Goal: Task Accomplishment & Management: Manage account settings

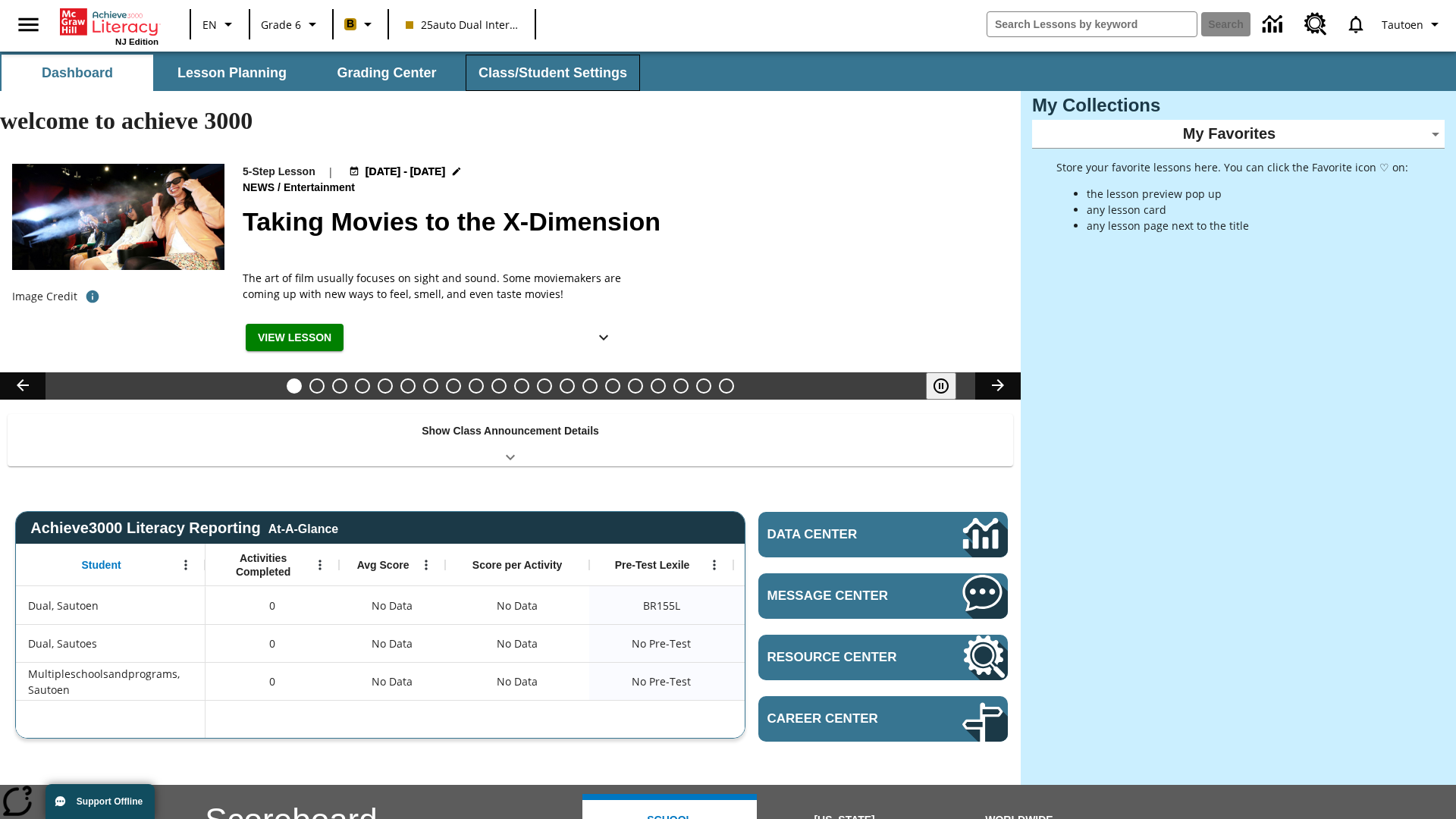
click at [551, 73] on button "Class/Student Settings" at bounding box center [553, 73] width 175 height 36
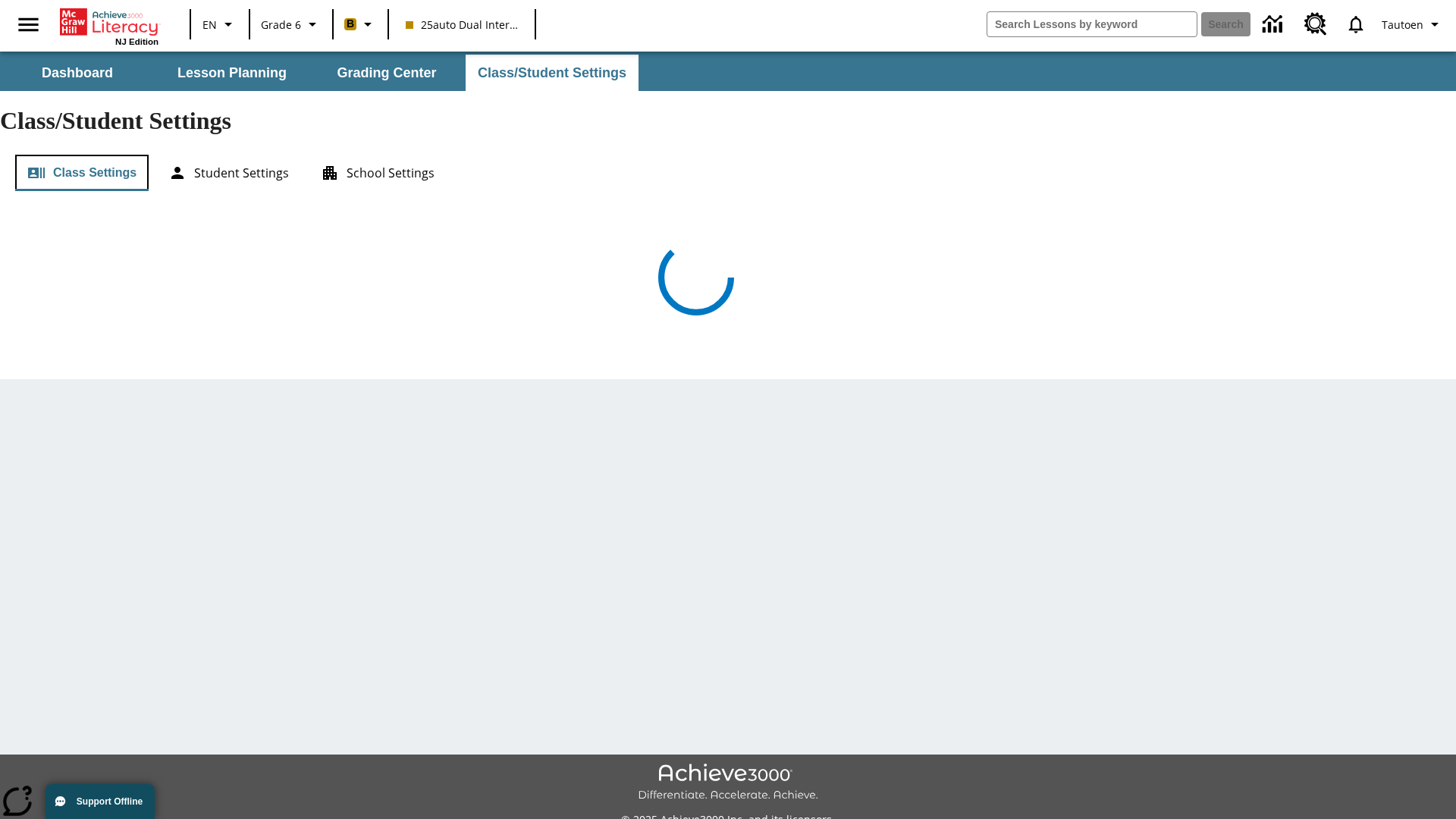
click at [82, 155] on button "Class Settings" at bounding box center [82, 173] width 133 height 36
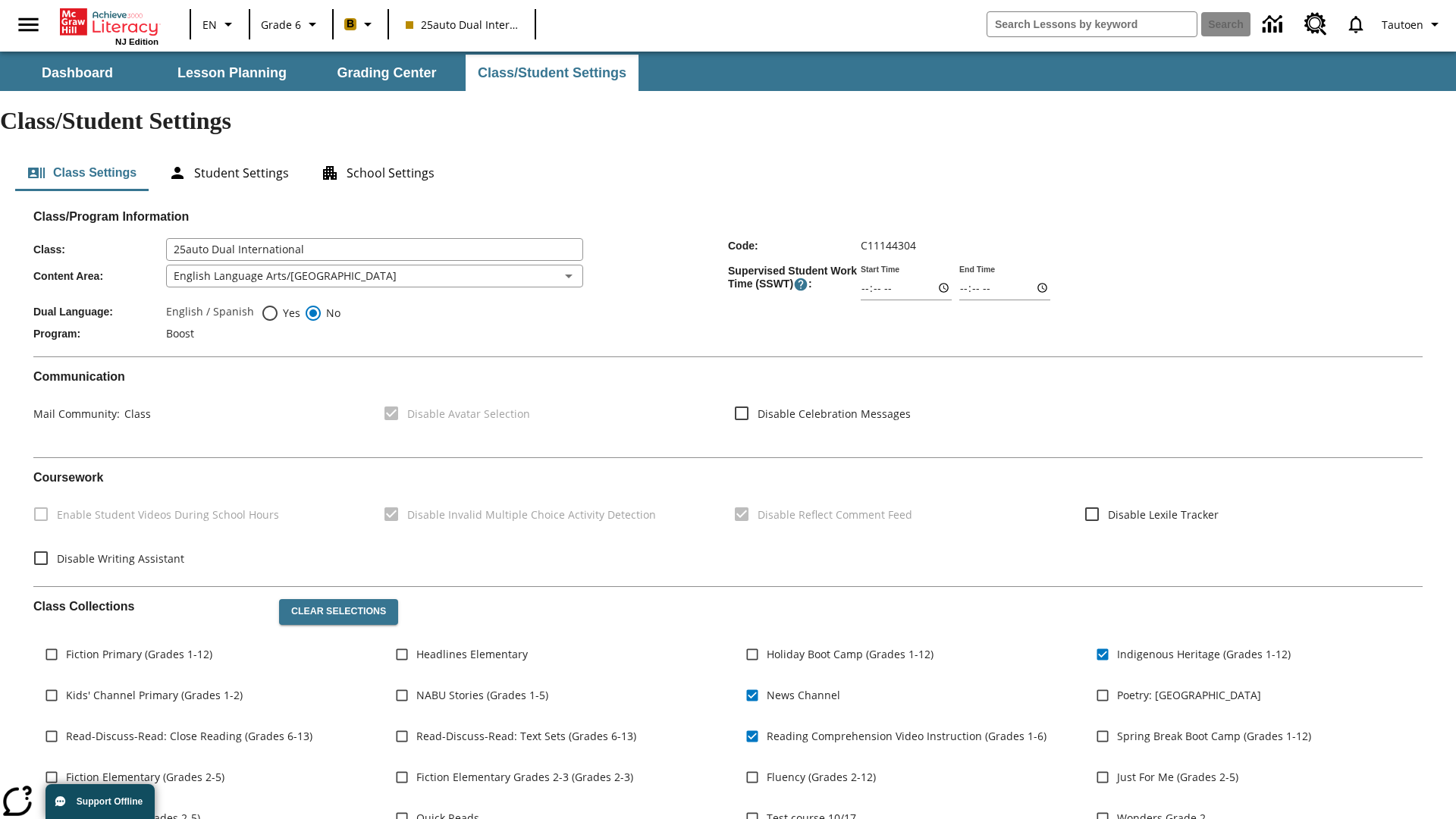
click at [281, 305] on span "Yes" at bounding box center [290, 313] width 22 height 16
click at [279, 304] on input "Yes" at bounding box center [270, 313] width 18 height 18
radio input "true"
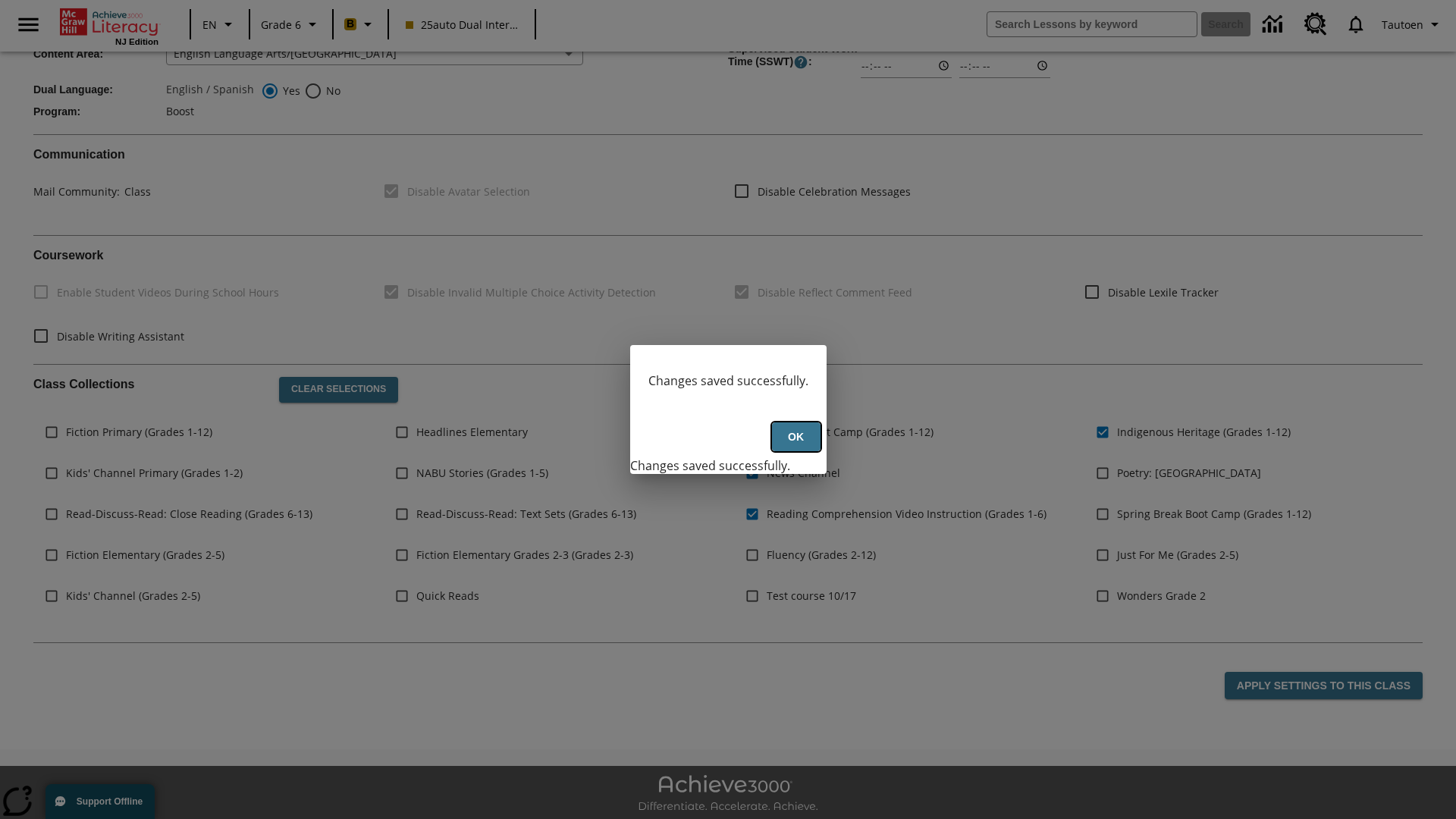
click at [795, 446] on button "Ok" at bounding box center [796, 436] width 49 height 30
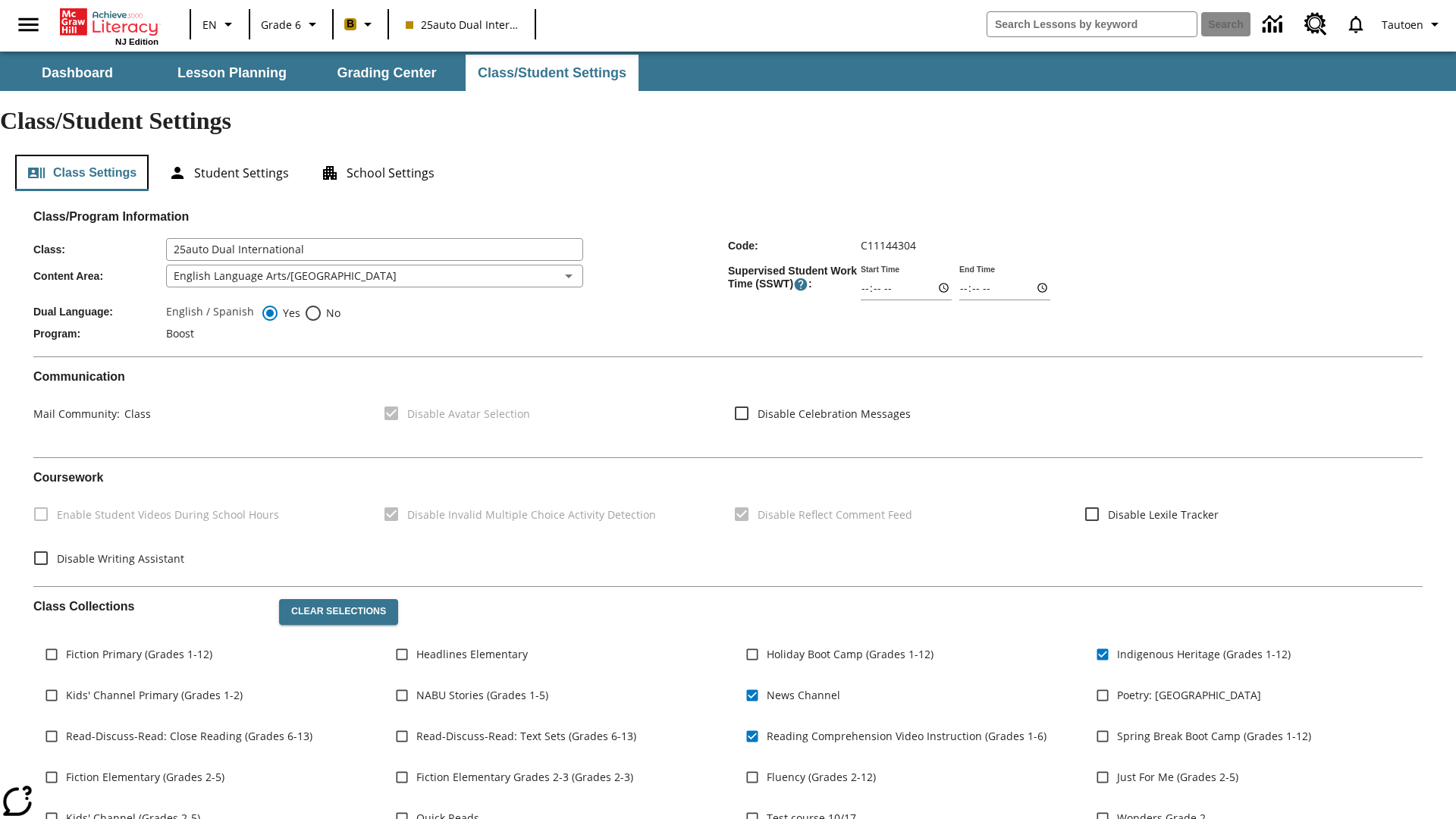
click at [82, 155] on button "Class Settings" at bounding box center [82, 173] width 133 height 36
click at [229, 155] on button "Student Settings" at bounding box center [229, 173] width 145 height 36
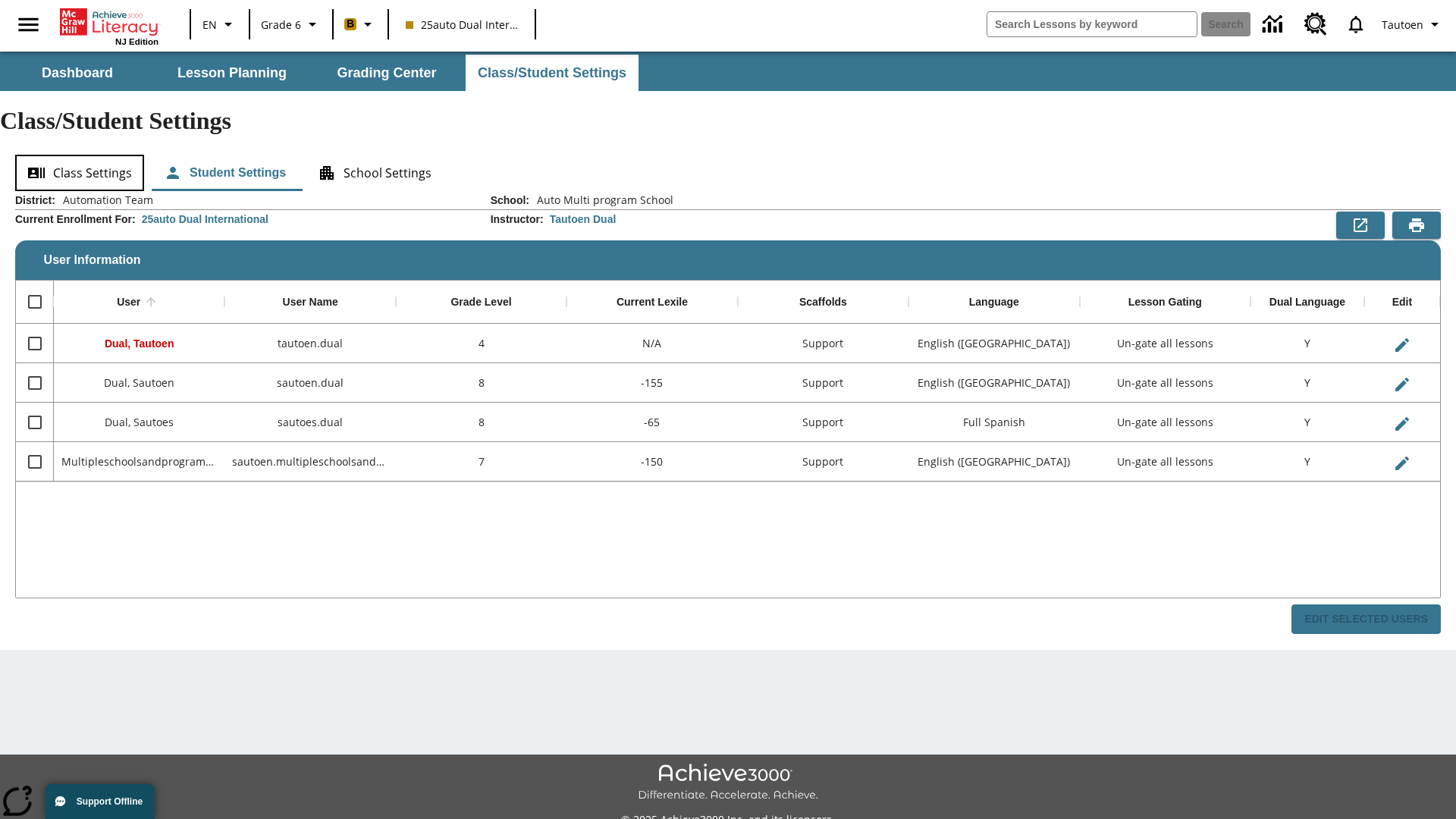
click at [79, 155] on button "Class Settings" at bounding box center [79, 173] width 129 height 36
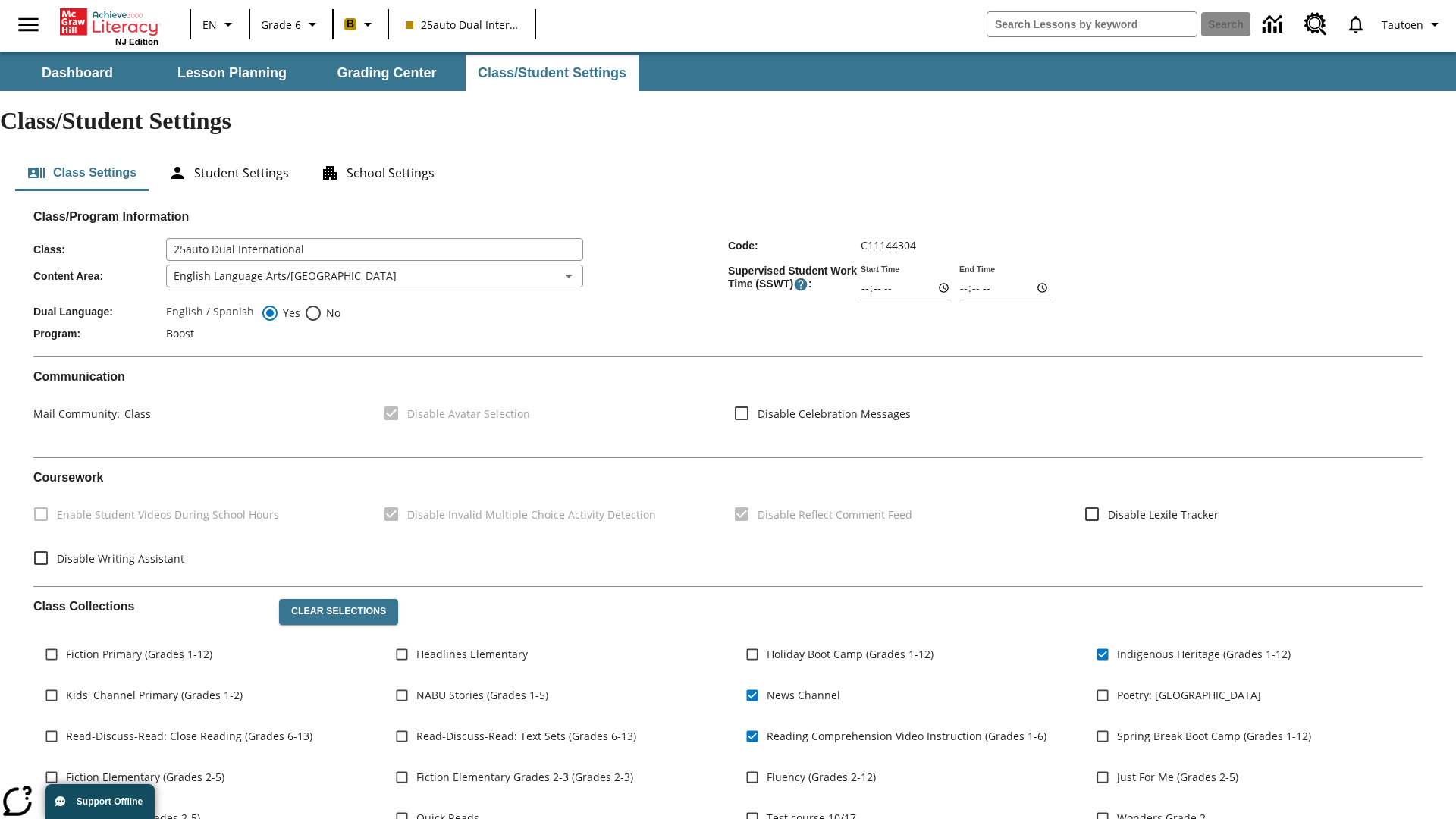
click at [322, 305] on span "No" at bounding box center [331, 313] width 18 height 16
click at [322, 304] on input "No" at bounding box center [313, 313] width 18 height 18
radio input "true"
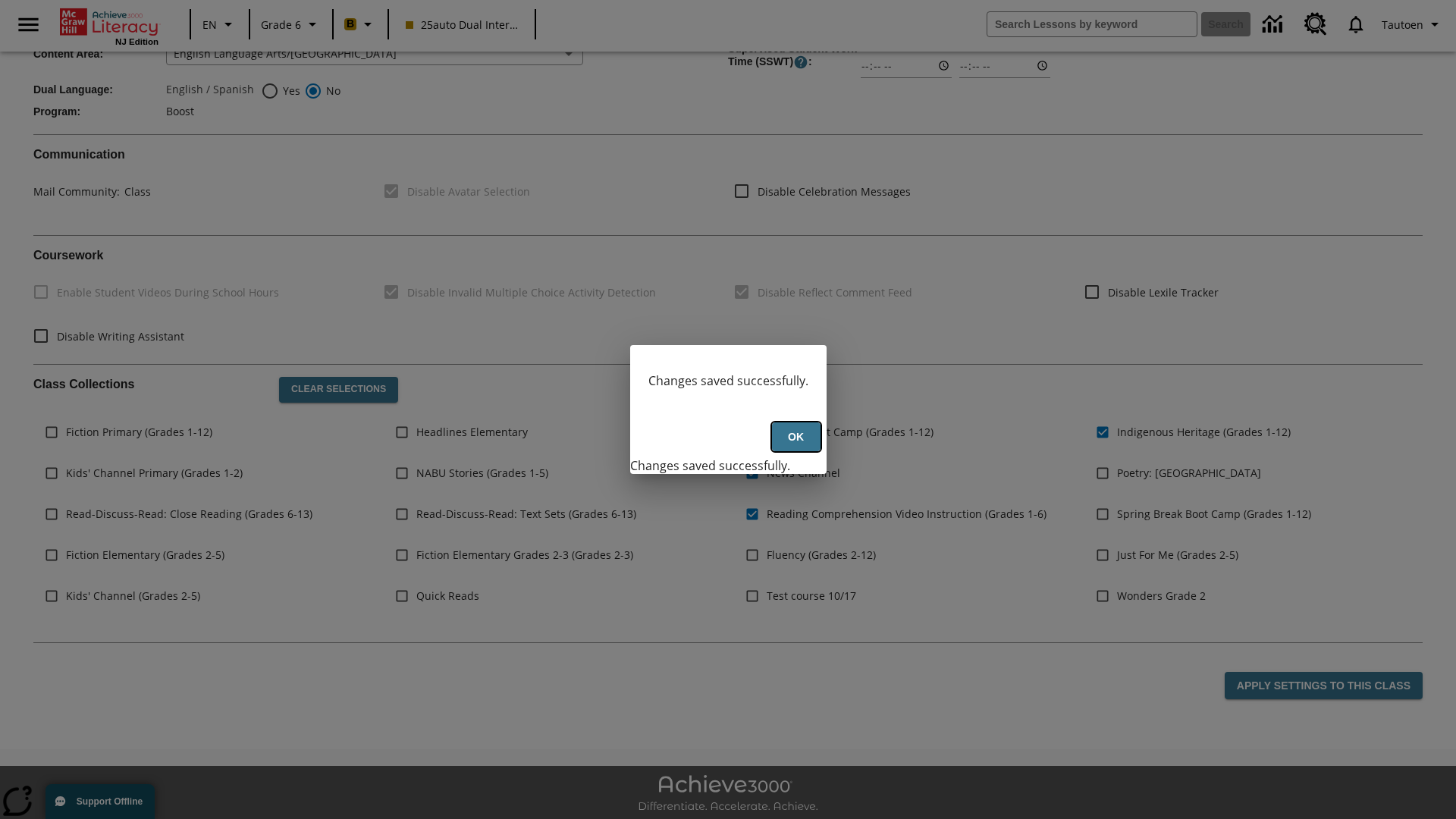
click at [795, 446] on button "Ok" at bounding box center [796, 436] width 49 height 30
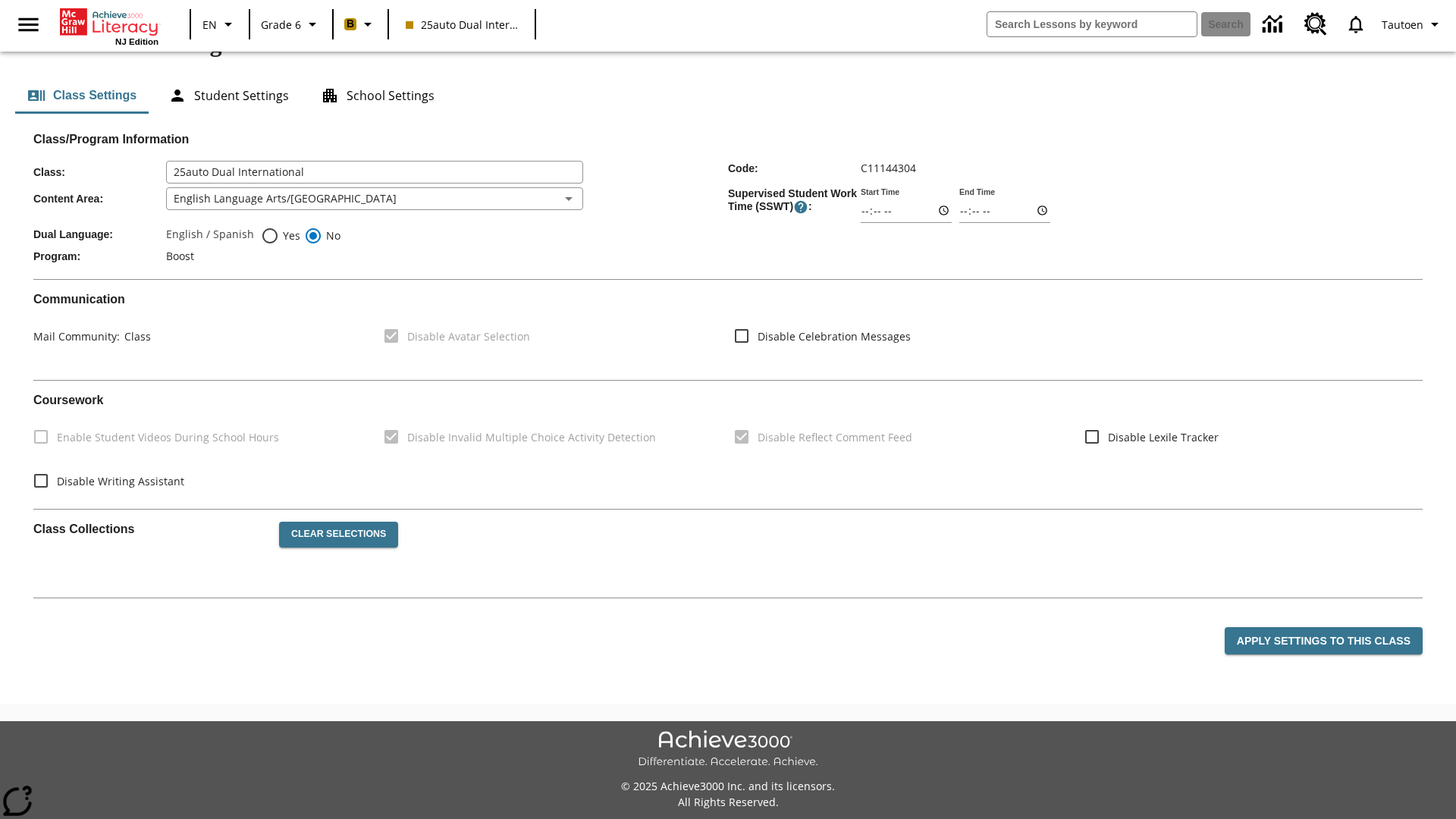
scroll to position [222, 0]
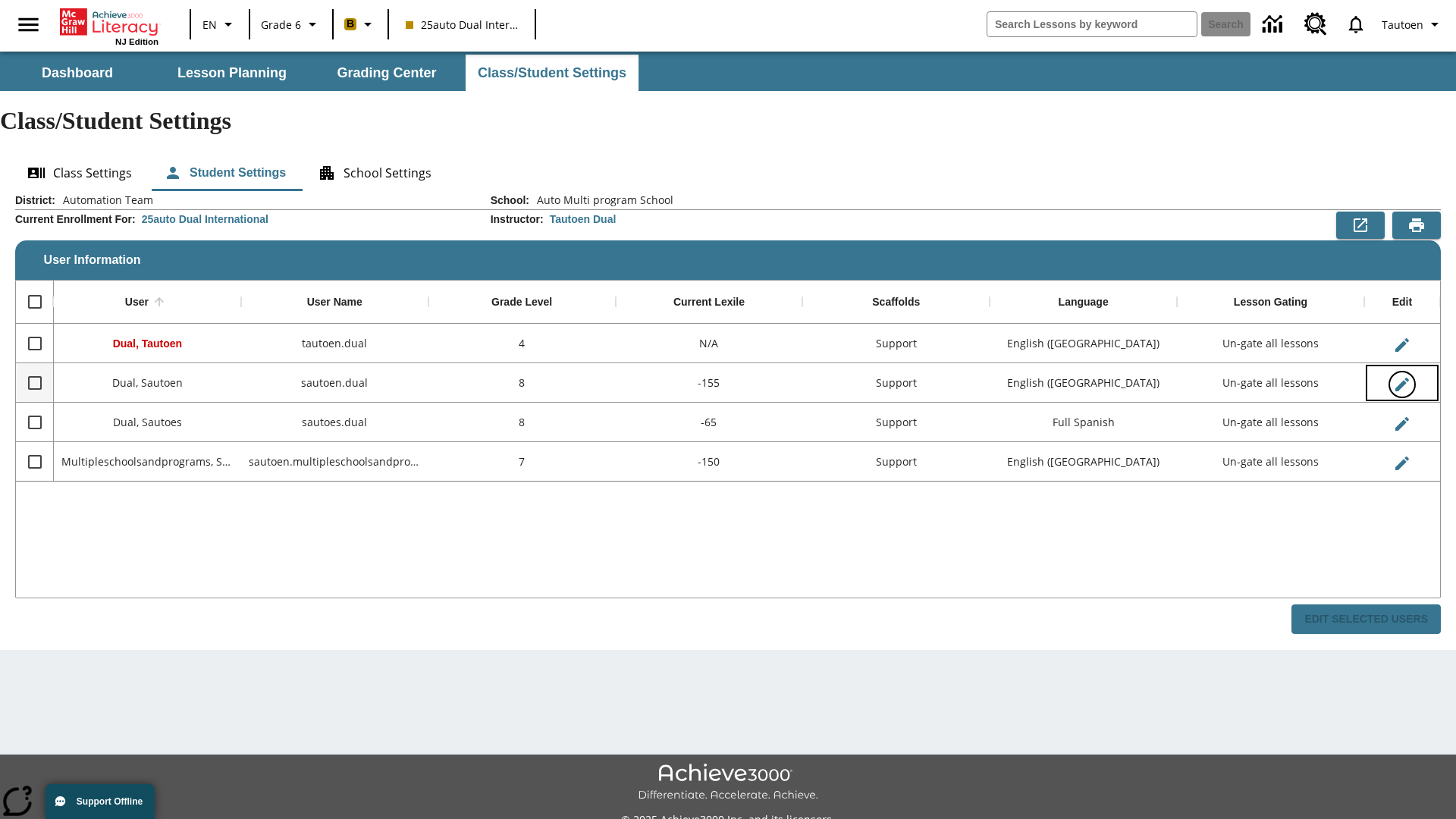
click at [1401, 378] on icon "Edit User" at bounding box center [1401, 384] width 13 height 14
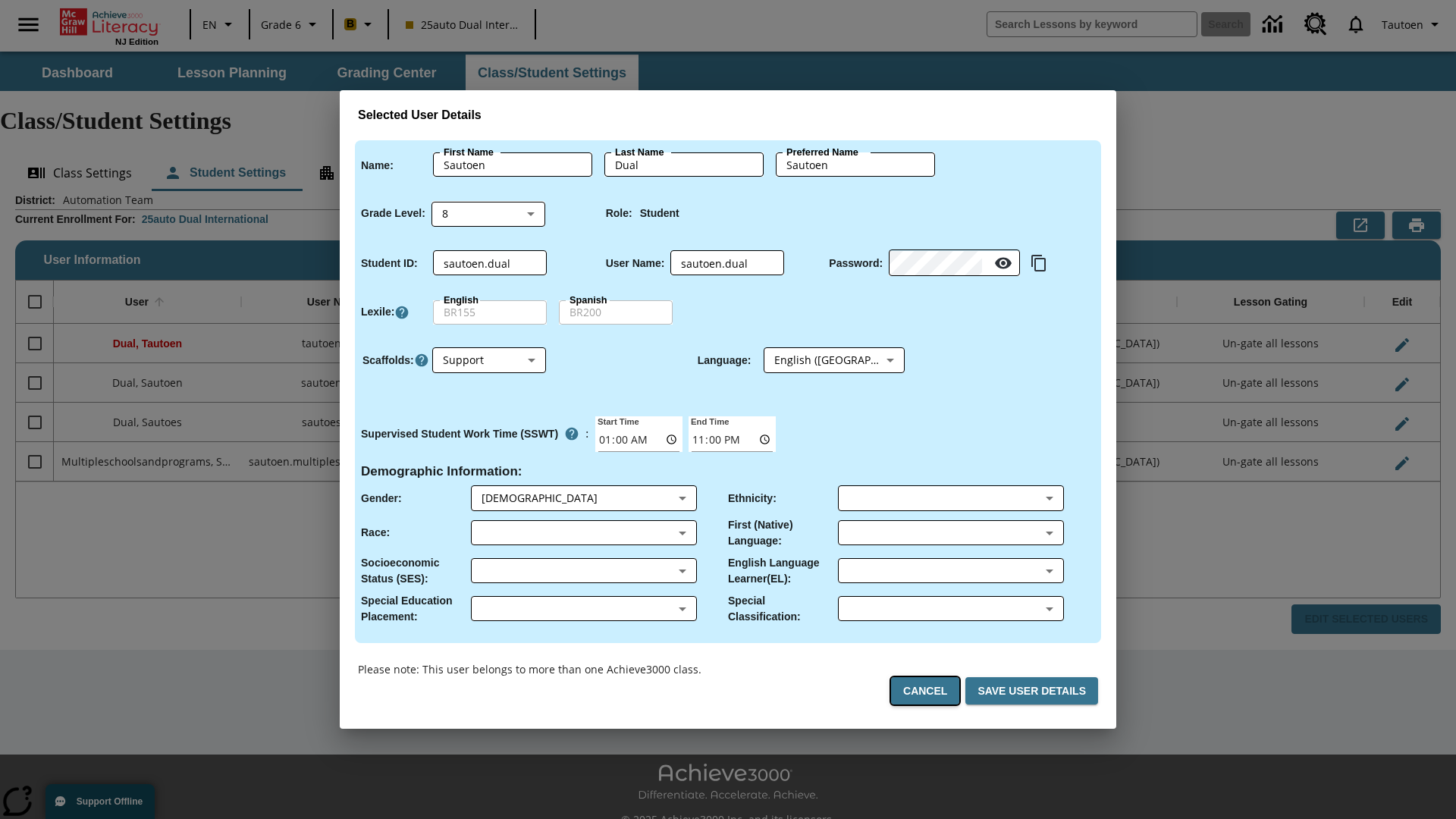
click at [931, 691] on button "Cancel" at bounding box center [925, 690] width 68 height 28
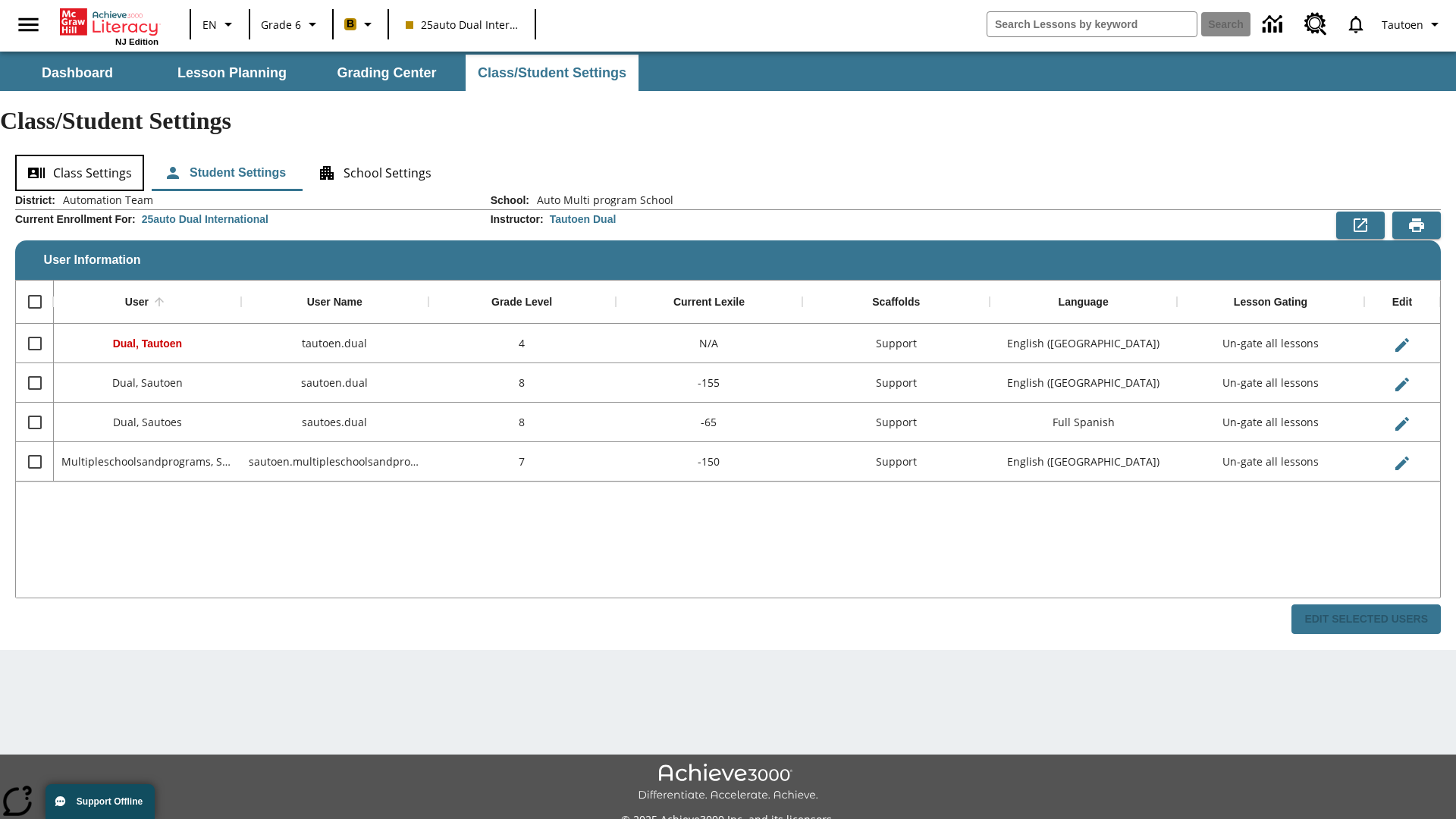
click at [79, 155] on button "Class Settings" at bounding box center [79, 173] width 129 height 36
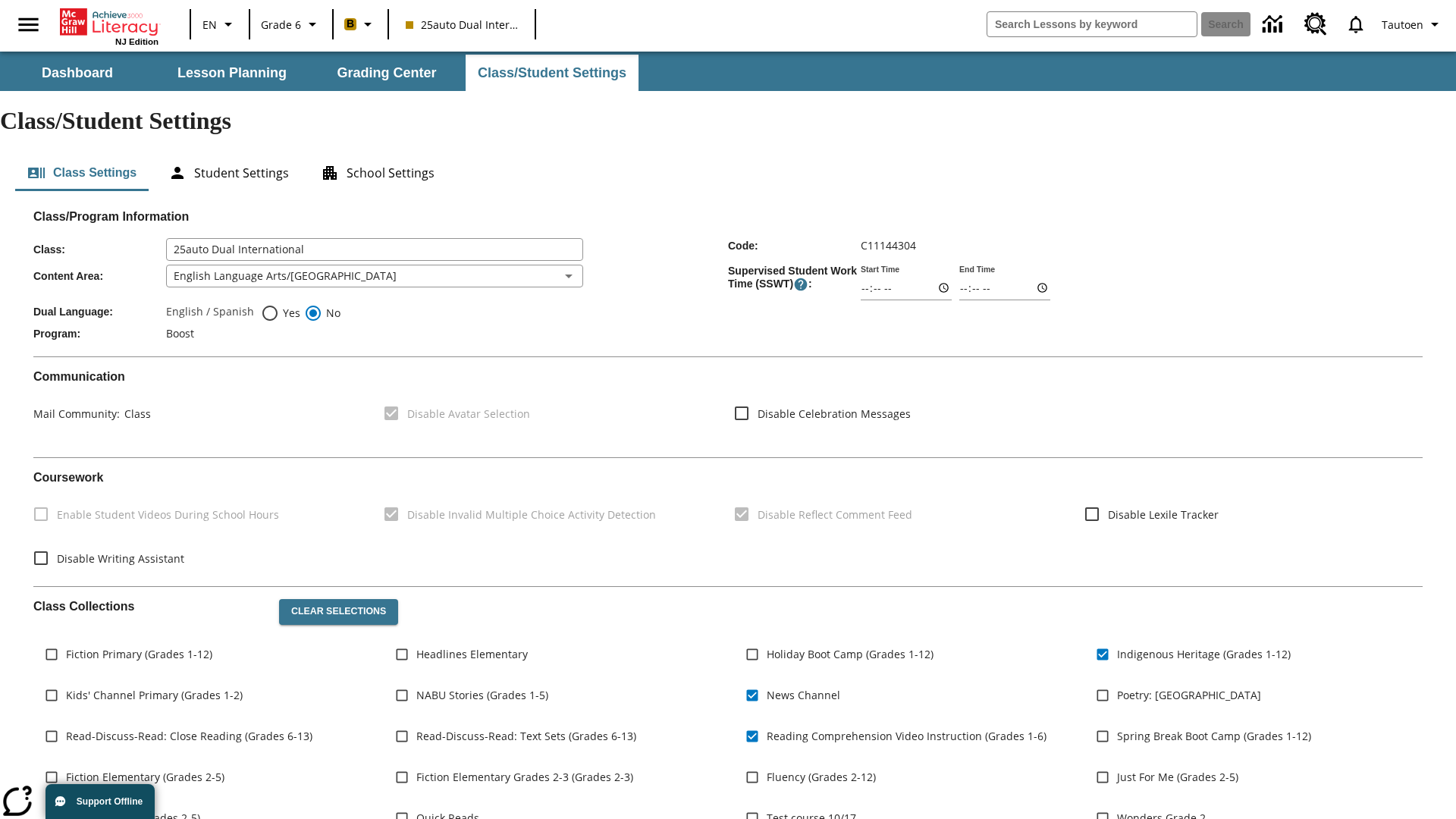
click at [281, 305] on span "Yes" at bounding box center [290, 313] width 22 height 16
click at [279, 304] on input "Yes" at bounding box center [270, 313] width 18 height 18
radio input "true"
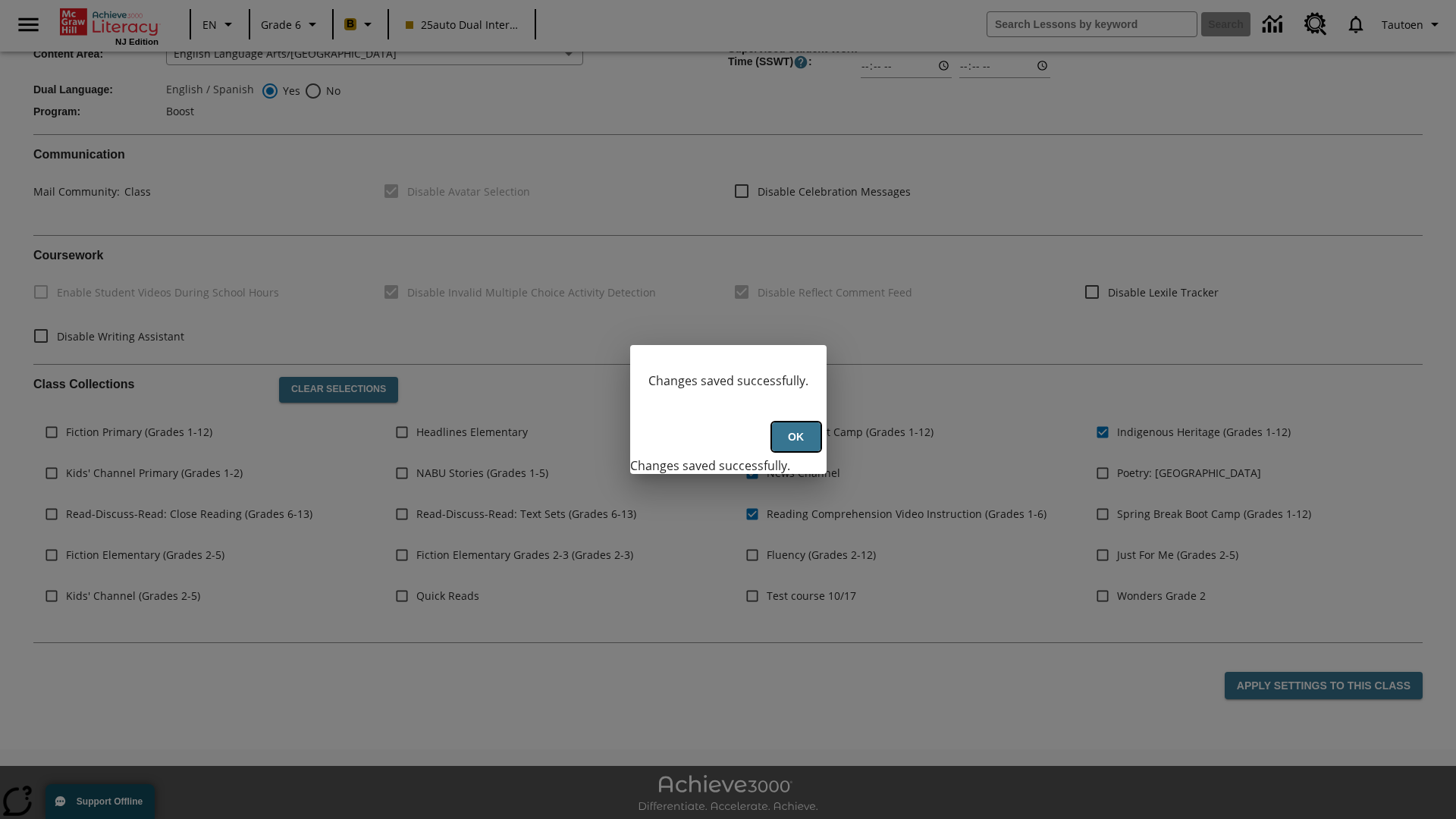
click at [795, 446] on button "Ok" at bounding box center [796, 436] width 49 height 30
